Goal: Check status: Check status

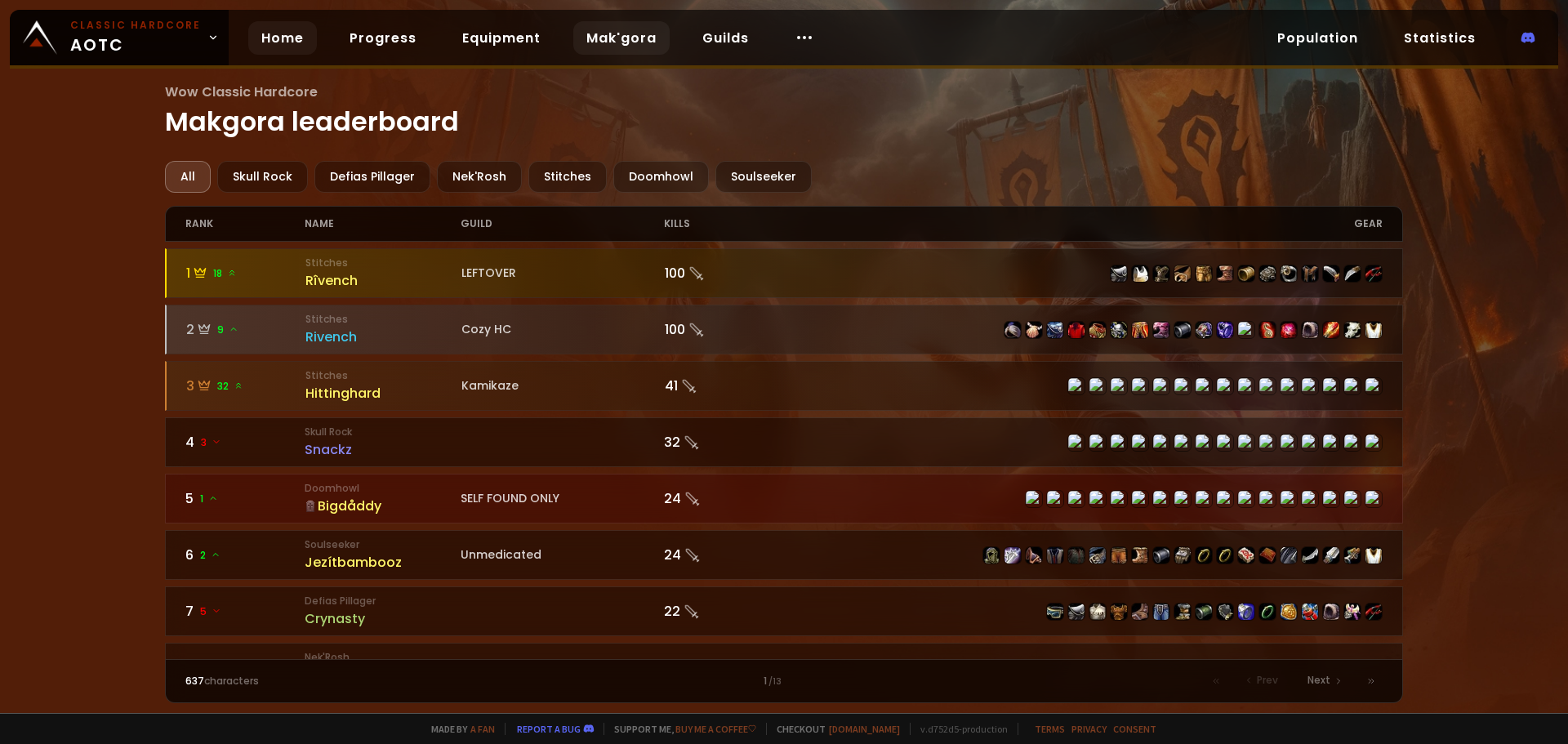
click at [271, 37] on link "Home" at bounding box center [283, 38] width 69 height 34
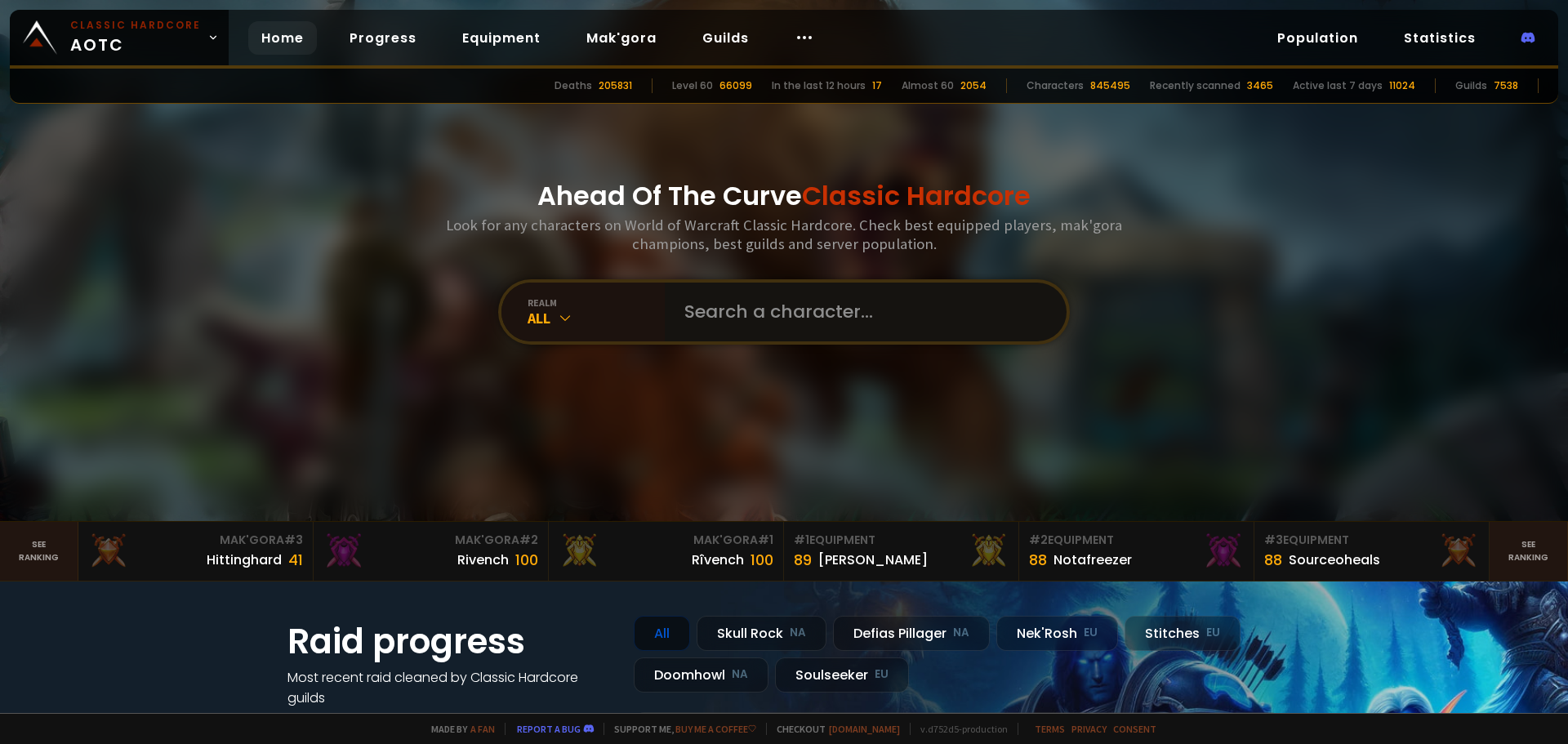
click at [732, 306] on input "text" at bounding box center [860, 312] width 372 height 59
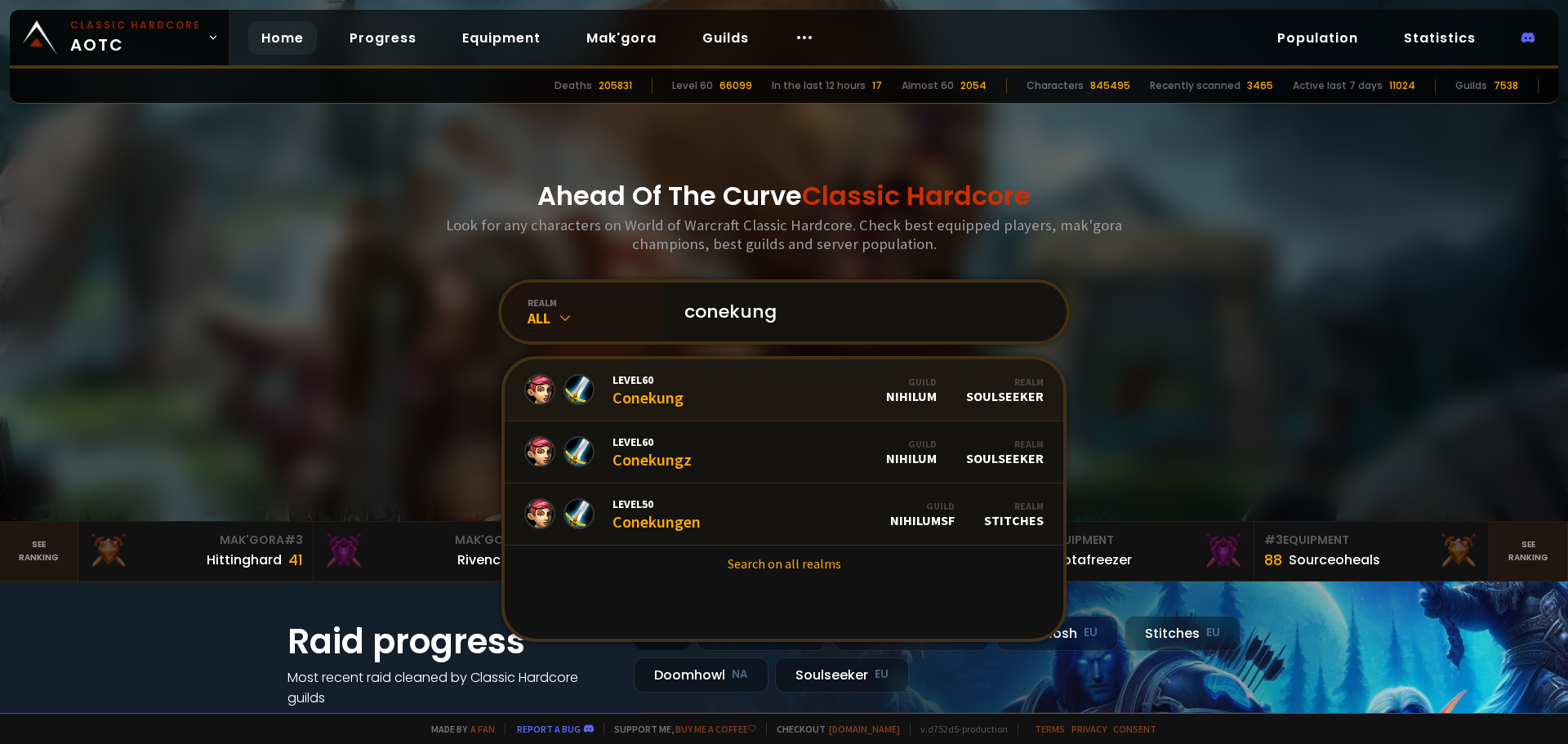
type input "conekung"
click at [689, 390] on link "Level 60 Conekung Guild Nihilum Realm Soulseeker" at bounding box center [784, 391] width 559 height 62
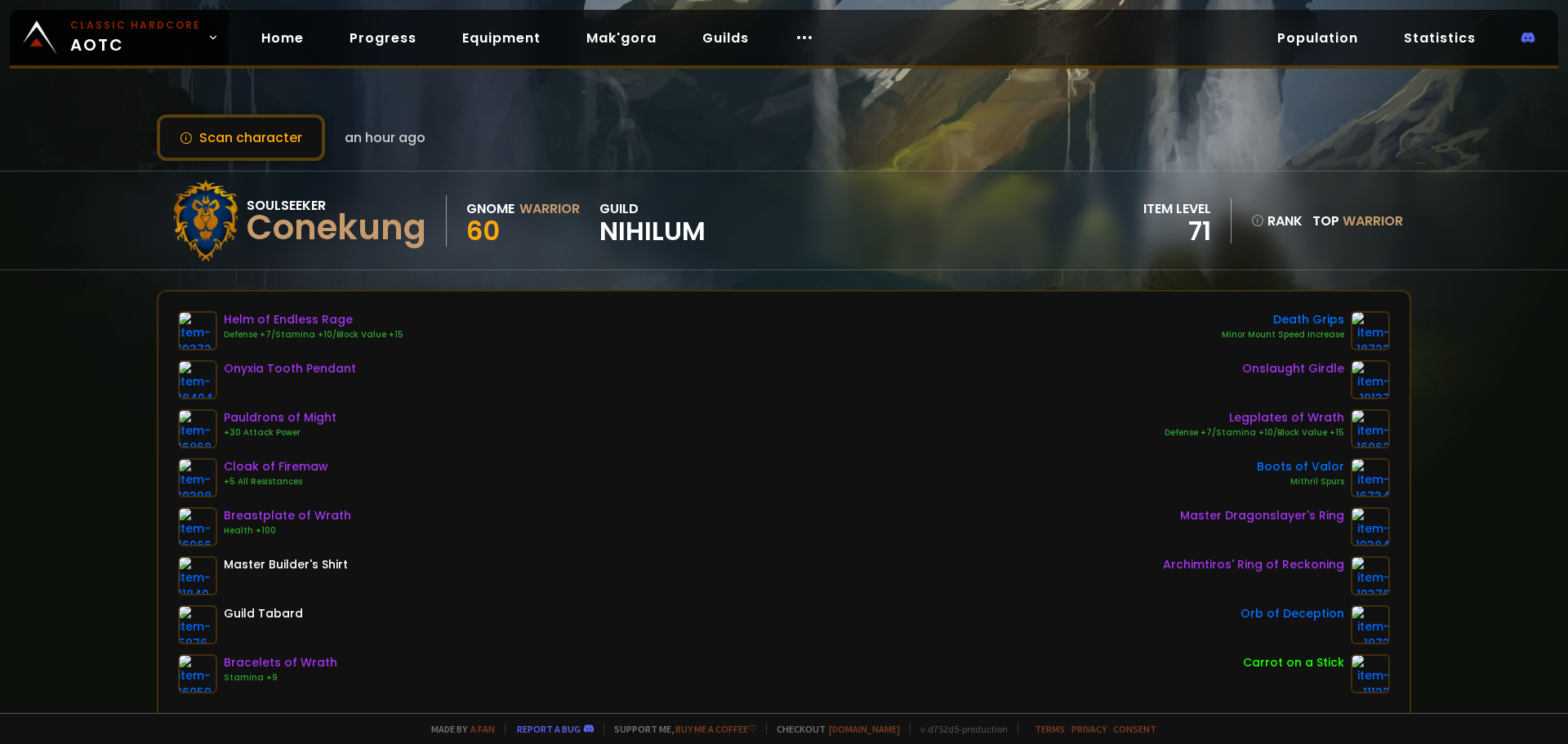
drag, startPoint x: 695, startPoint y: 261, endPoint x: 608, endPoint y: 261, distance: 87.0
click at [608, 261] on div "Soulseeker Conekung Gnome Warrior 60 guild Nihilum item level 71 rank Top Warri…" at bounding box center [783, 220] width 1254 height 98
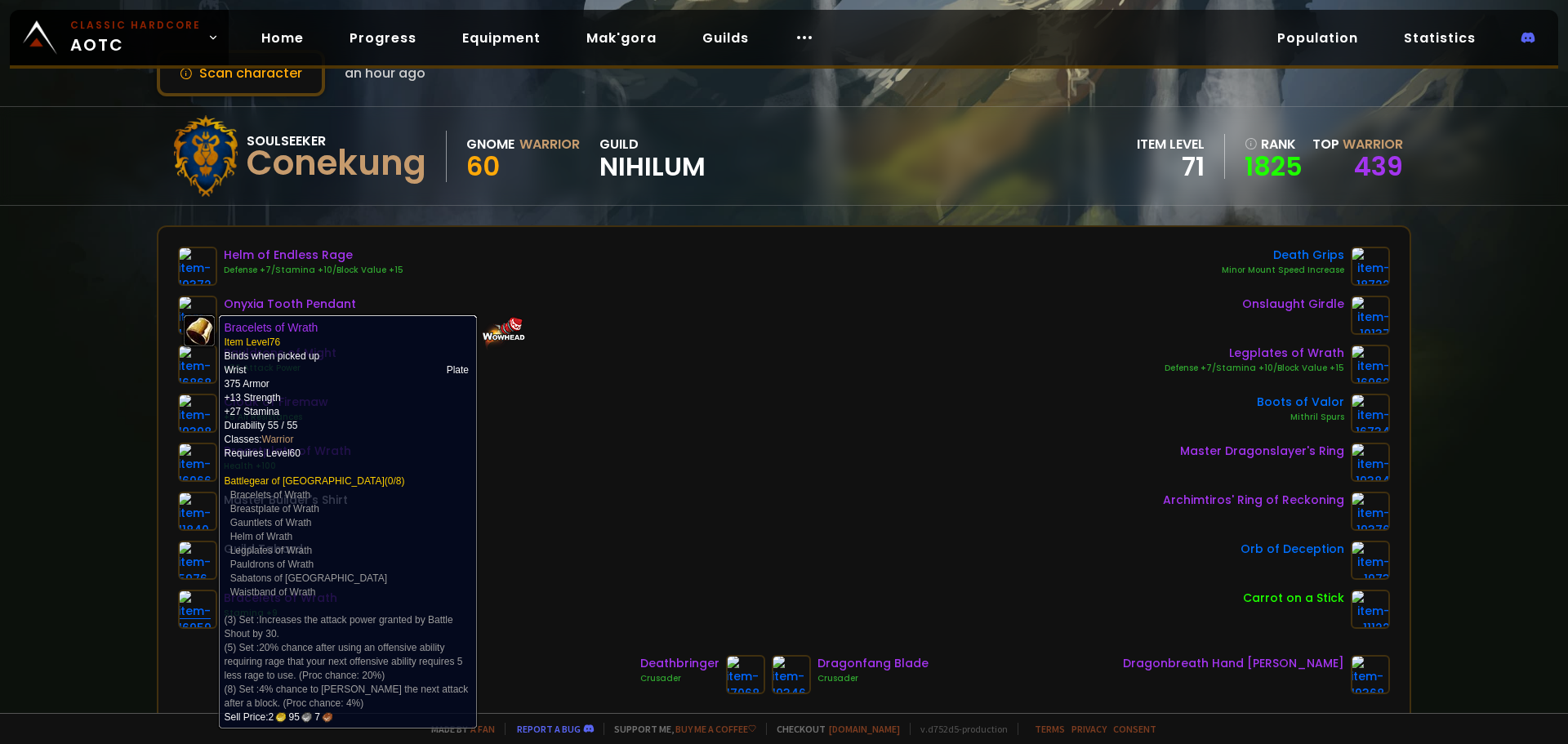
scroll to position [61, 0]
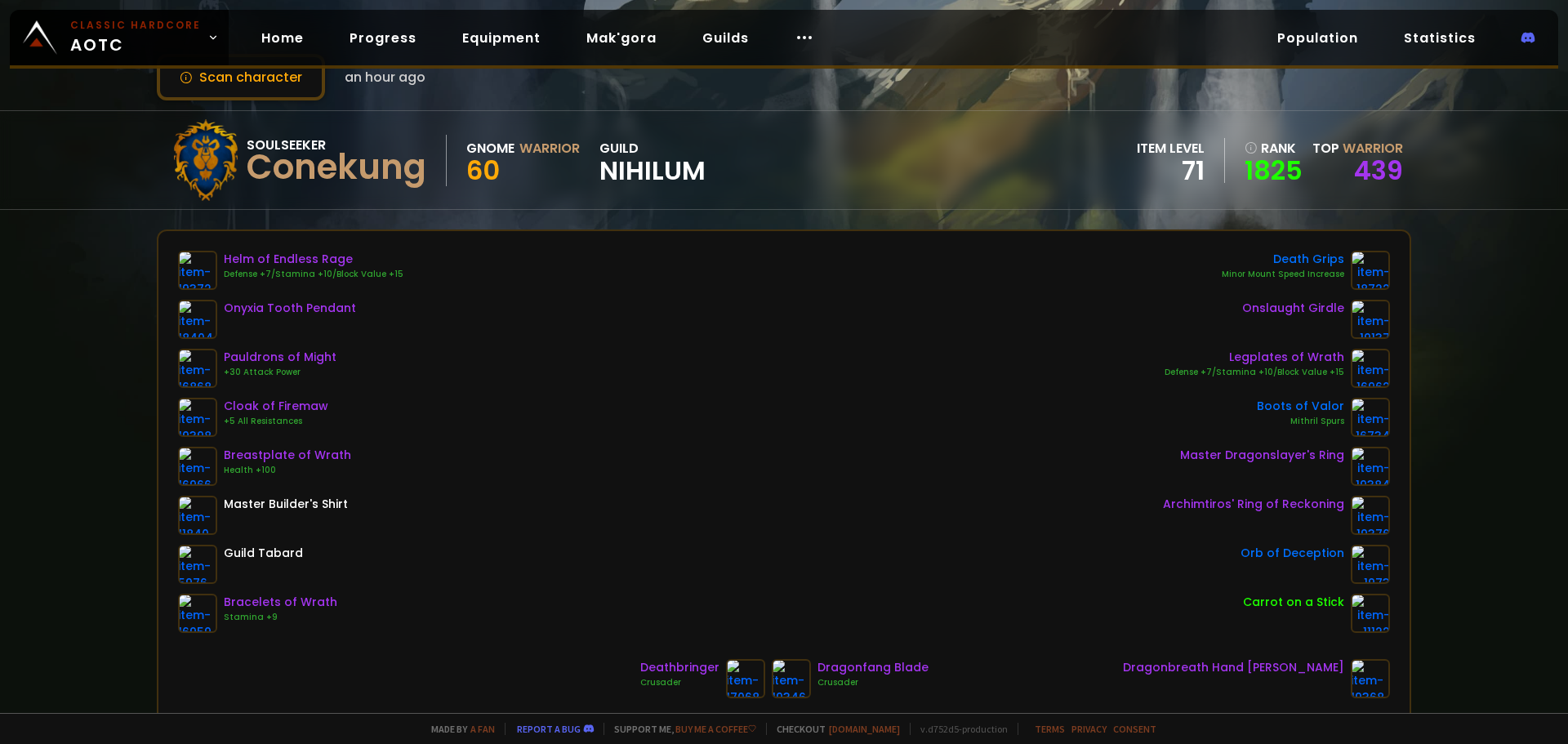
drag, startPoint x: 915, startPoint y: 236, endPoint x: 818, endPoint y: 223, distance: 97.9
drag, startPoint x: 818, startPoint y: 223, endPoint x: 751, endPoint y: 215, distance: 67.5
click at [751, 215] on div "Scan character an hour ago Soulseeker Conekung Gnome Warrior 60 guild Nihilum i…" at bounding box center [784, 356] width 1568 height 713
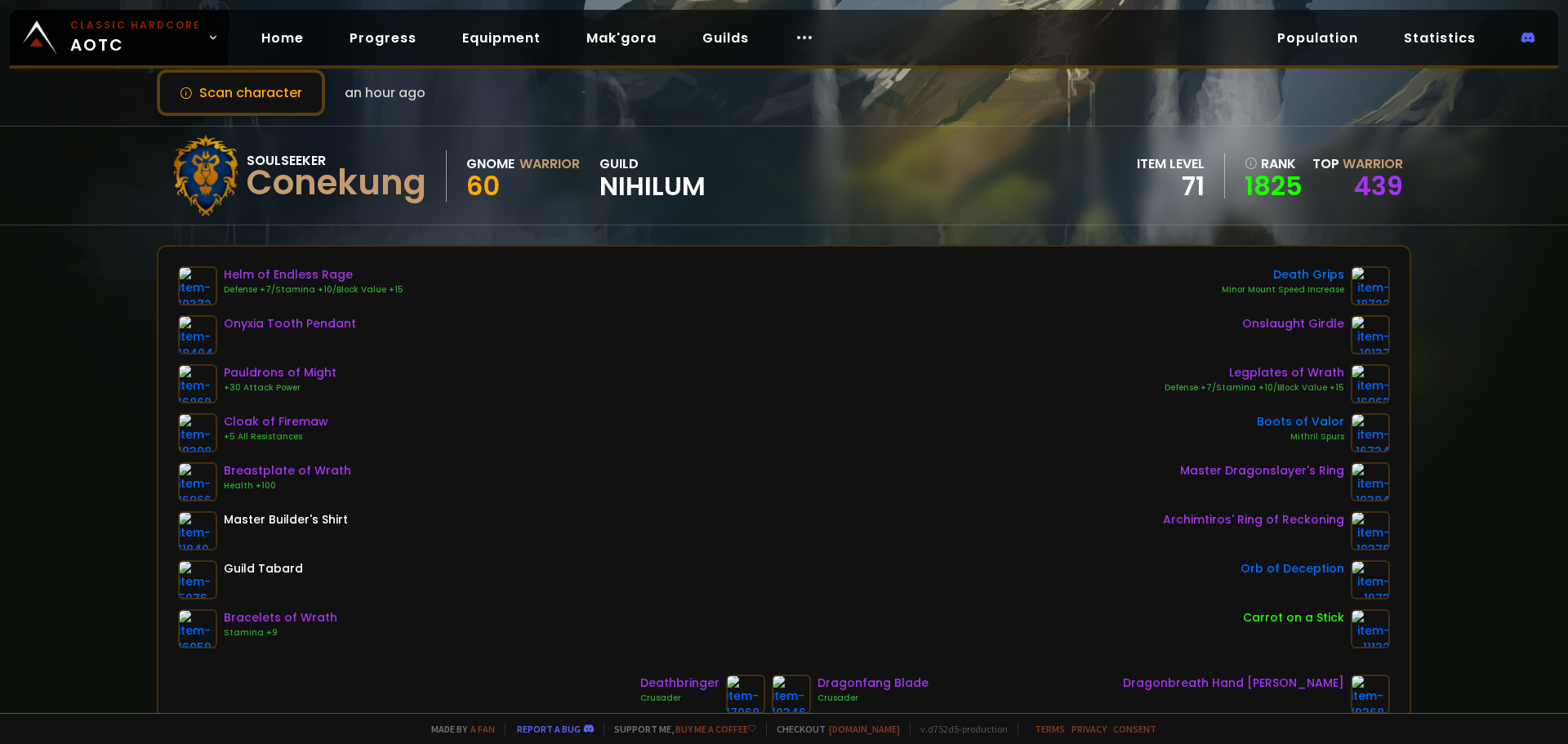
scroll to position [0, 0]
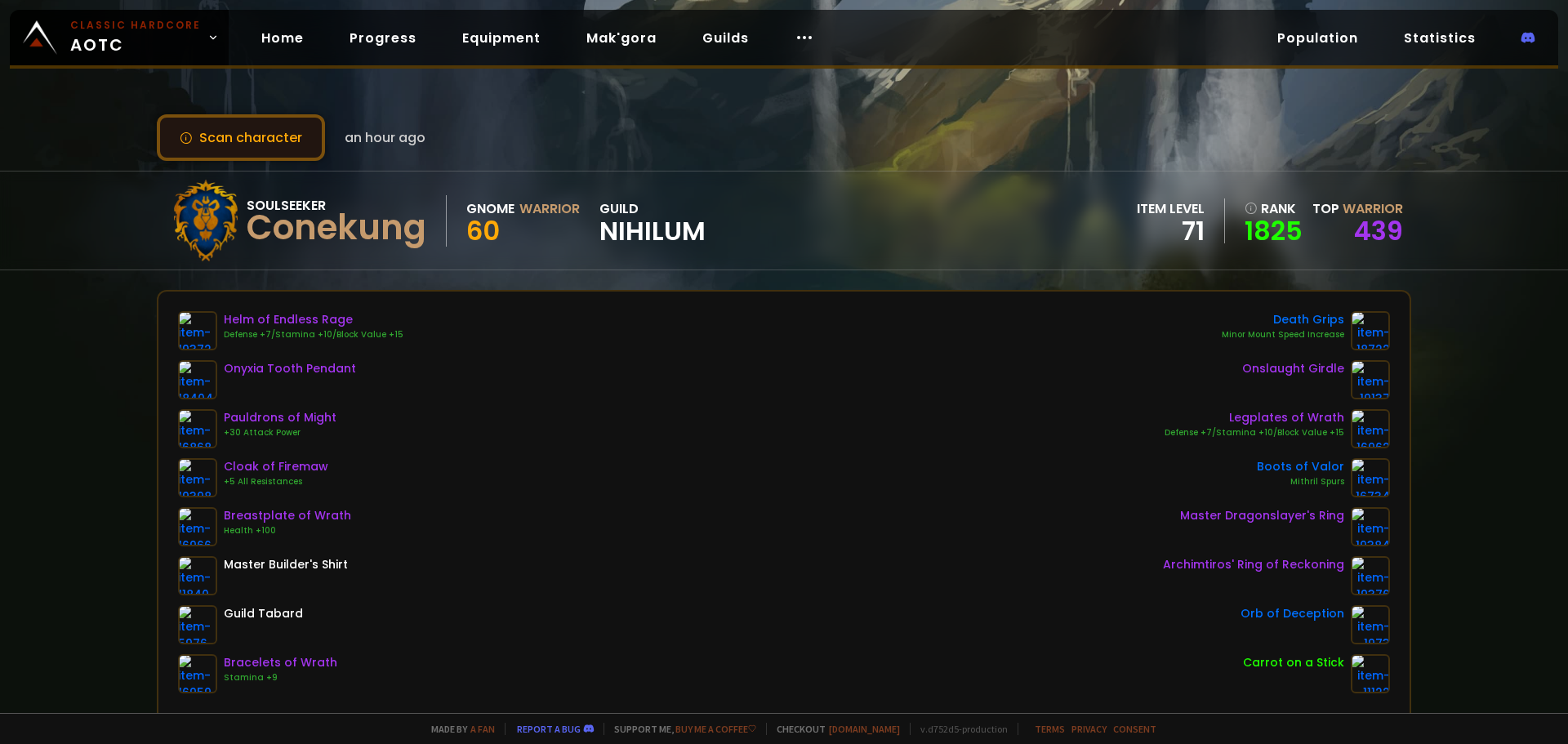
click at [281, 132] on button "Scan character" at bounding box center [240, 138] width 168 height 47
drag, startPoint x: 546, startPoint y: 280, endPoint x: 505, endPoint y: 275, distance: 41.3
click at [505, 275] on div "Scan character an hour ago Soulseeker Conekung Gnome Warrior 60 guild Nihilum i…" at bounding box center [784, 356] width 1568 height 713
drag, startPoint x: 678, startPoint y: 396, endPoint x: 569, endPoint y: 365, distance: 113.3
click at [569, 365] on div "Helm of Endless Rage Defense +7/Stamina +10/Block Value +15 Onyxia Tooth Pendan…" at bounding box center [783, 502] width 1212 height 382
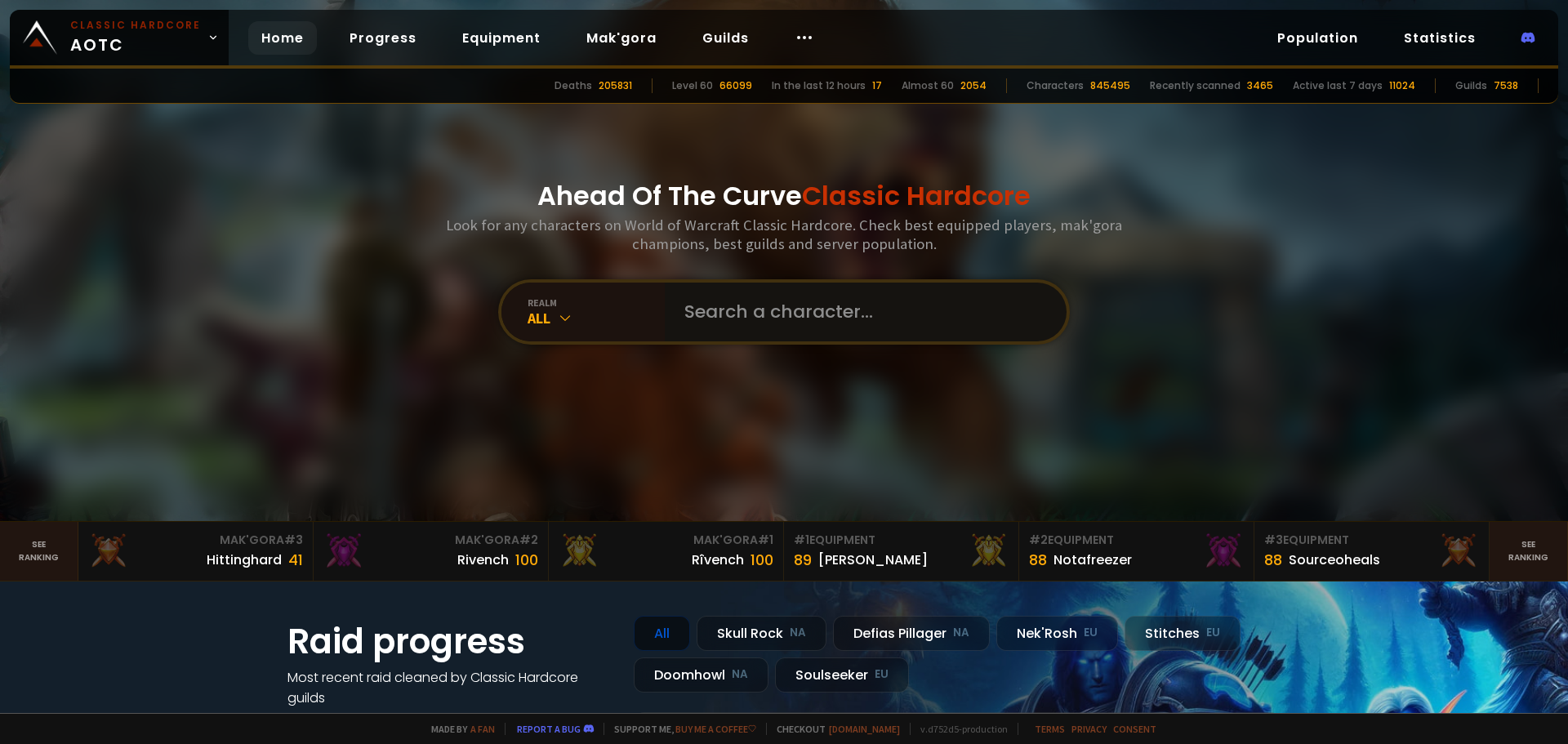
click at [793, 321] on input "text" at bounding box center [860, 312] width 372 height 59
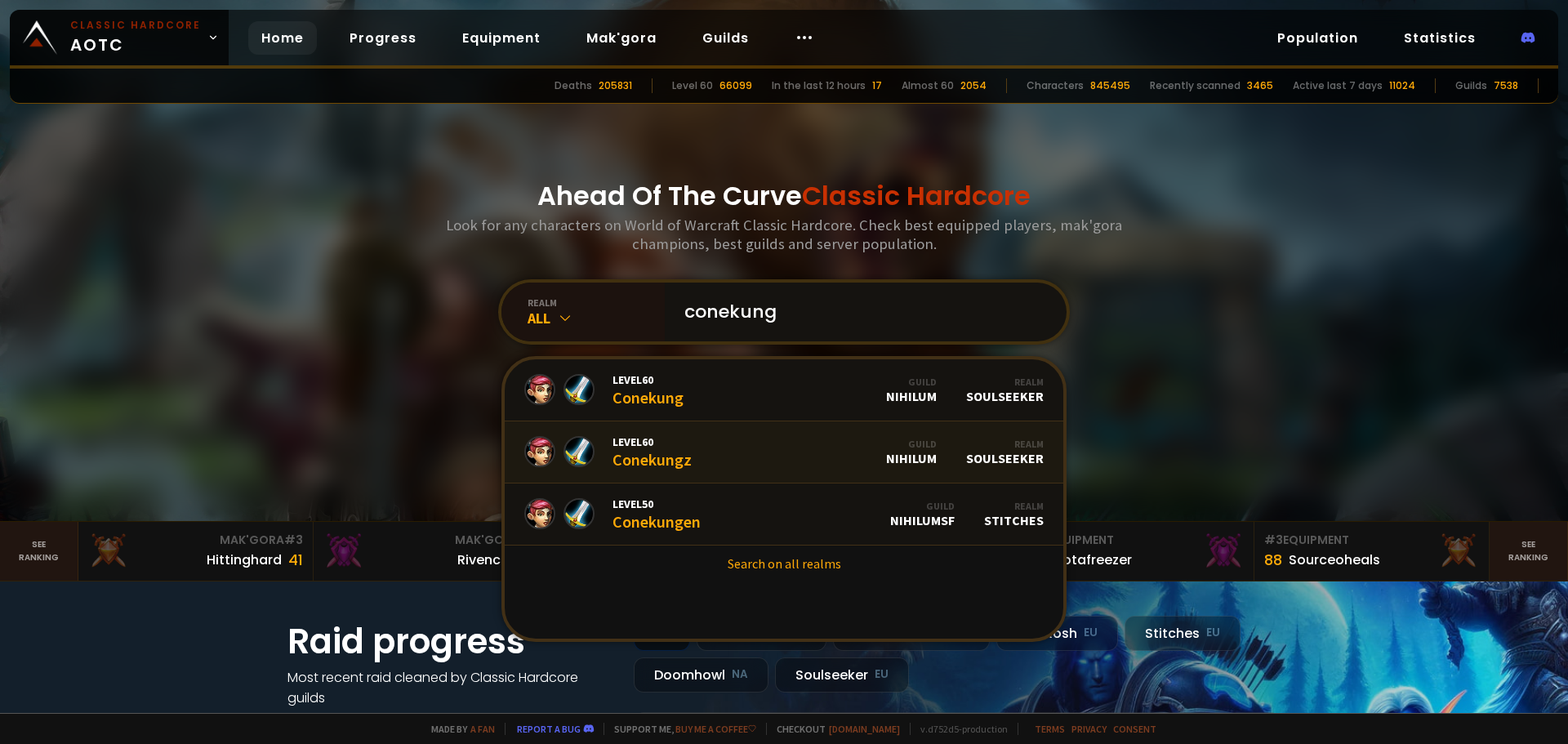
type input "conekung"
click at [693, 451] on link "Level 60 Conekungz Guild Nihilum Realm Soulseeker" at bounding box center [784, 452] width 559 height 62
